Goal: Find specific page/section: Find specific page/section

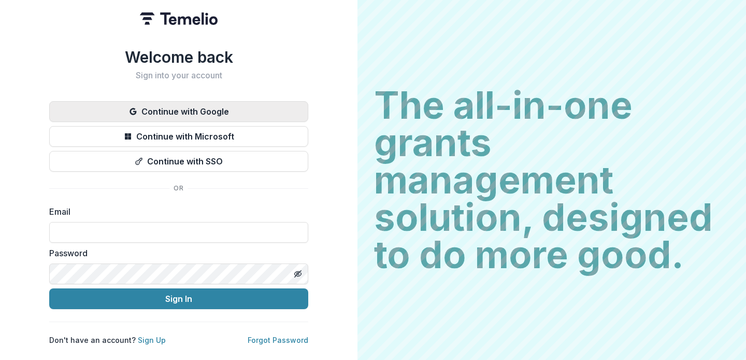
click at [232, 102] on button "Continue with Google" at bounding box center [178, 111] width 259 height 21
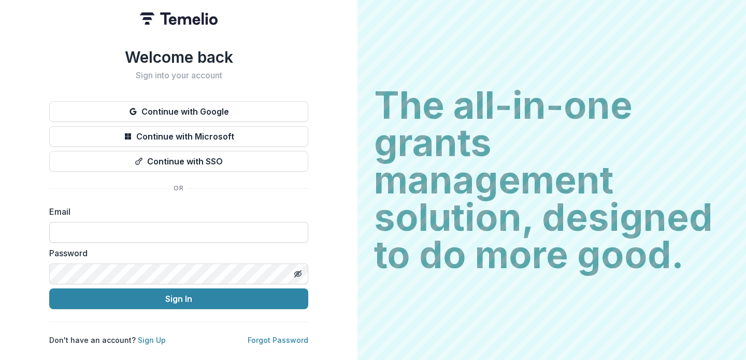
click at [168, 231] on input at bounding box center [178, 232] width 259 height 21
type input "**********"
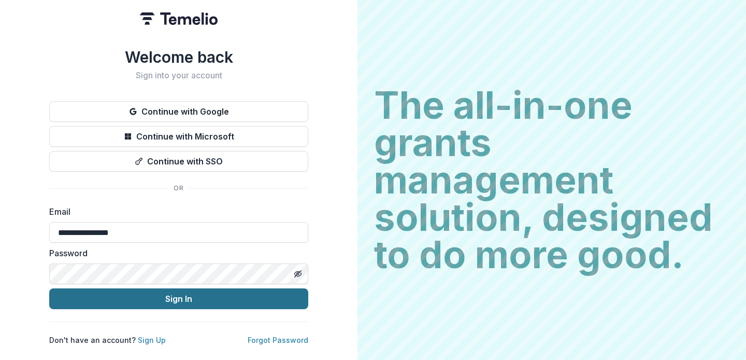
click at [266, 291] on button "Sign In" at bounding box center [178, 298] width 259 height 21
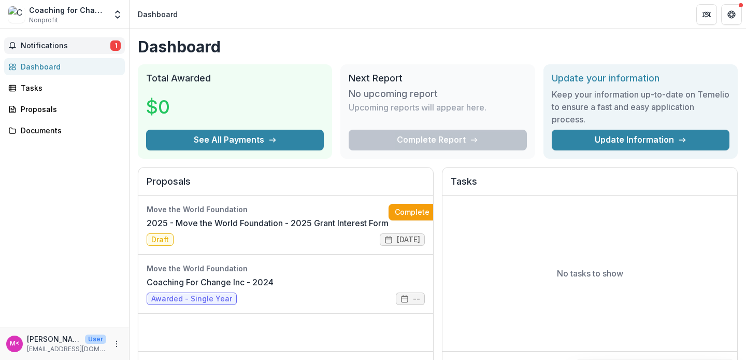
click at [72, 43] on span "Notifications" at bounding box center [66, 45] width 90 height 9
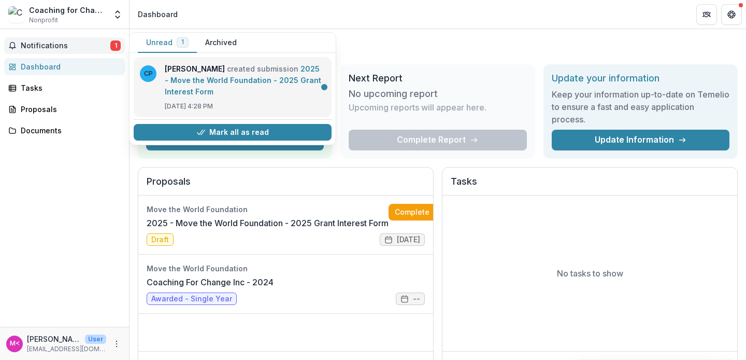
click at [236, 85] on link "2025 - Move the World Foundation - 2025 Grant Interest Form" at bounding box center [243, 80] width 156 height 32
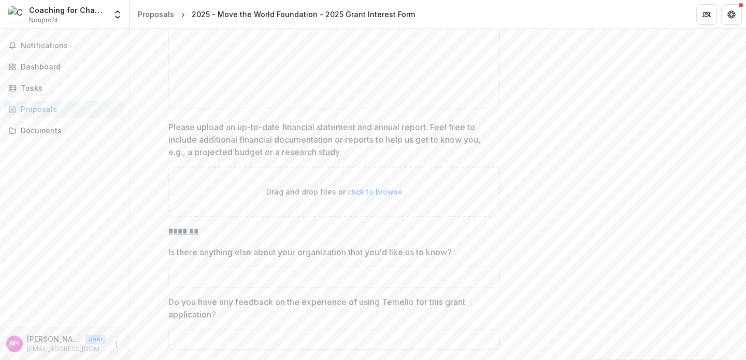
scroll to position [3958, 0]
